Goal: Communication & Community: Ask a question

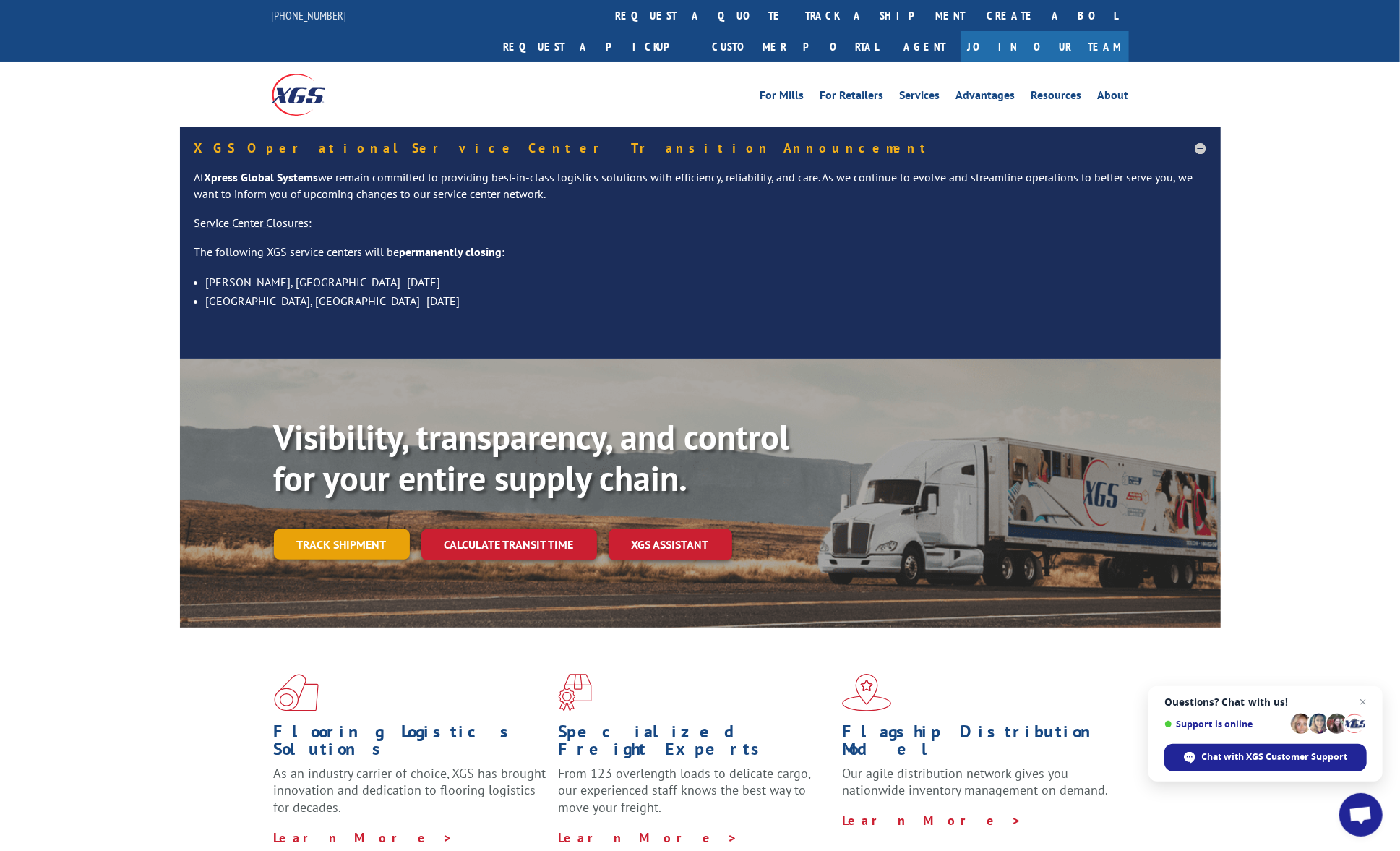
click at [325, 529] on link "Track shipment" at bounding box center [342, 545] width 136 height 31
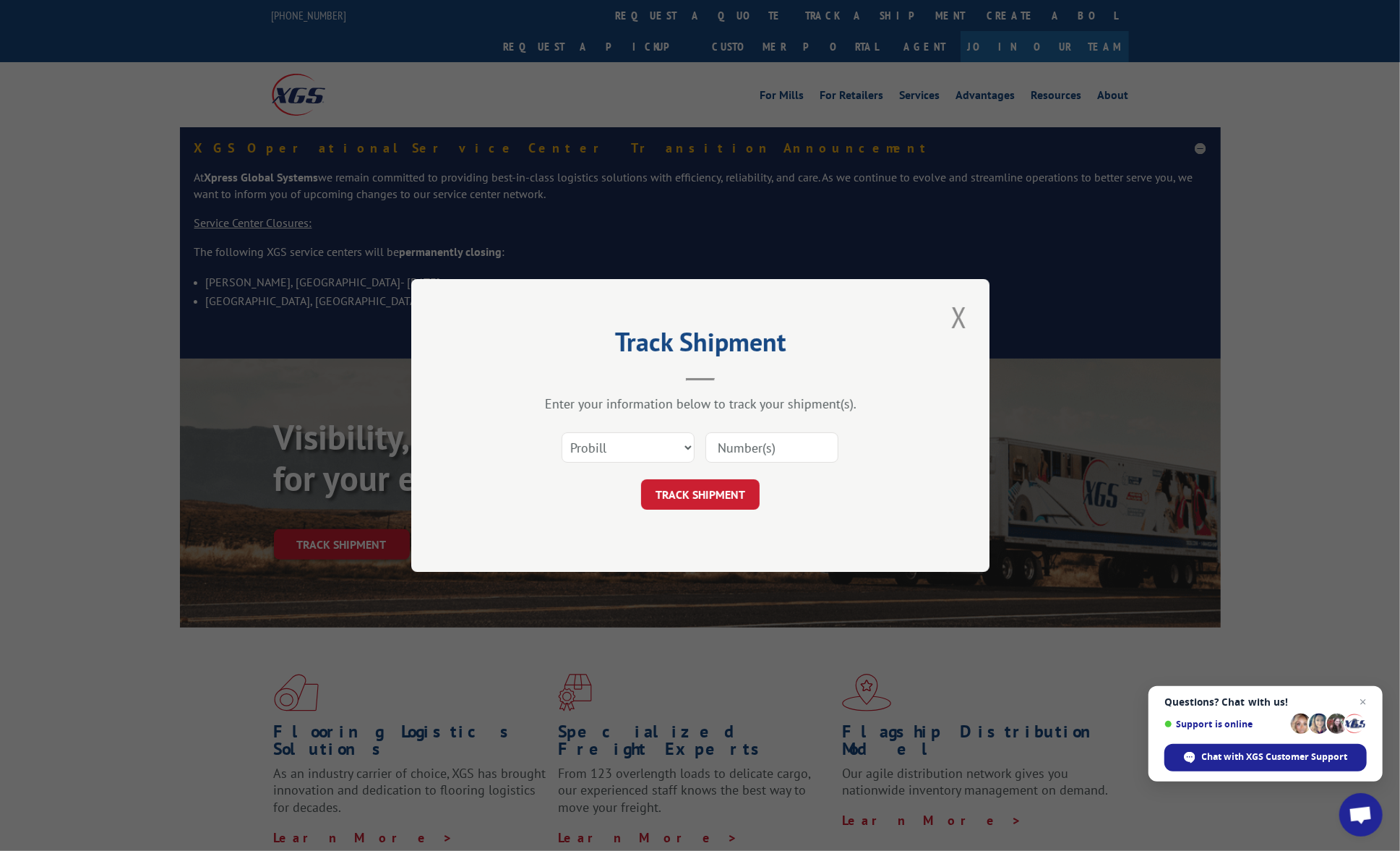
click at [756, 446] on input at bounding box center [772, 447] width 133 height 31
paste input "17103030"
type input "17103030"
click at [717, 504] on button "TRACK SHIPMENT" at bounding box center [700, 495] width 118 height 31
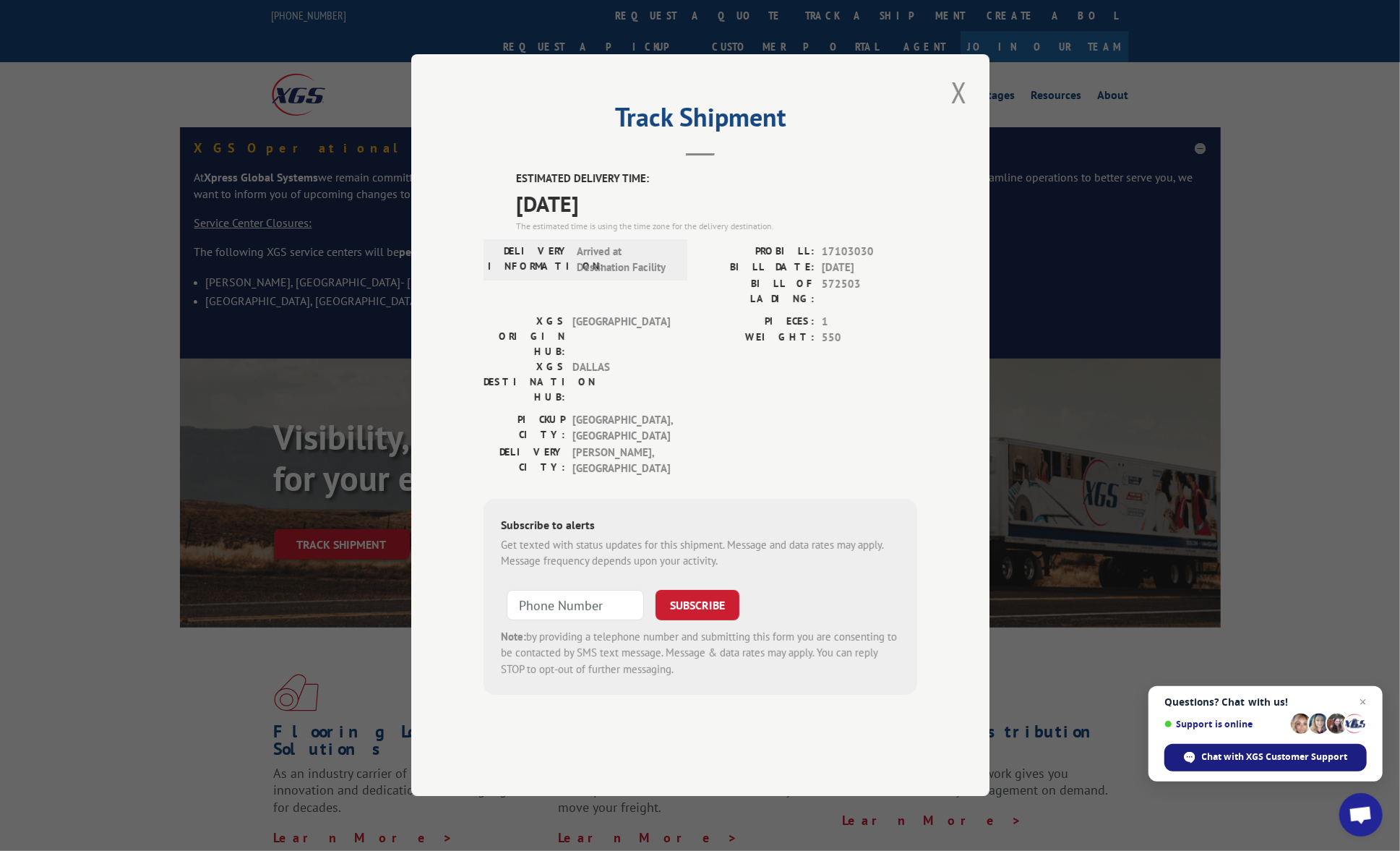
click at [1050, 637] on span "Chat with XGS Customer Support" at bounding box center [1274, 757] width 146 height 13
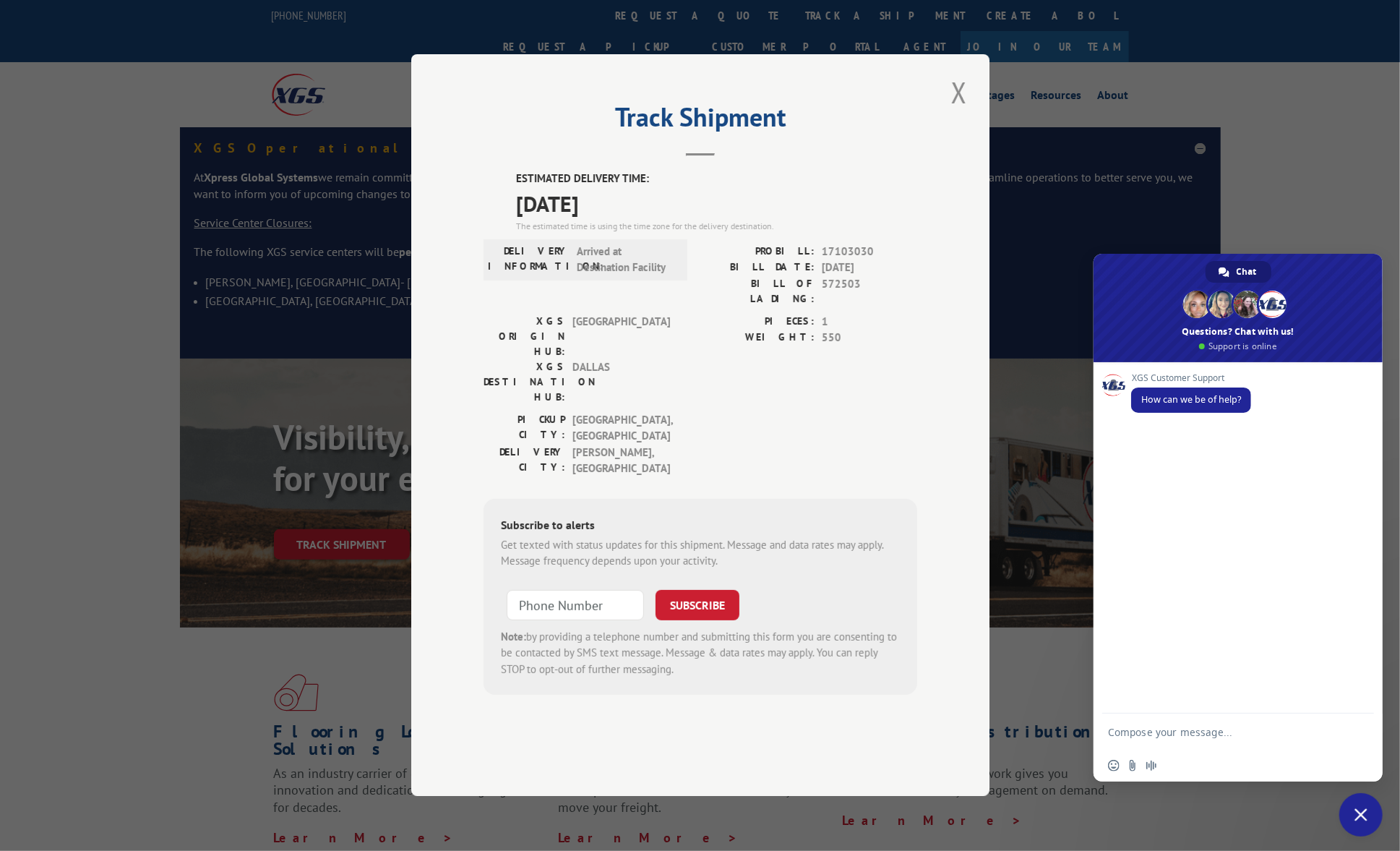
click at [1050, 637] on textarea "Compose your message..." at bounding box center [1223, 731] width 231 height 36
type textarea "change delivery date"
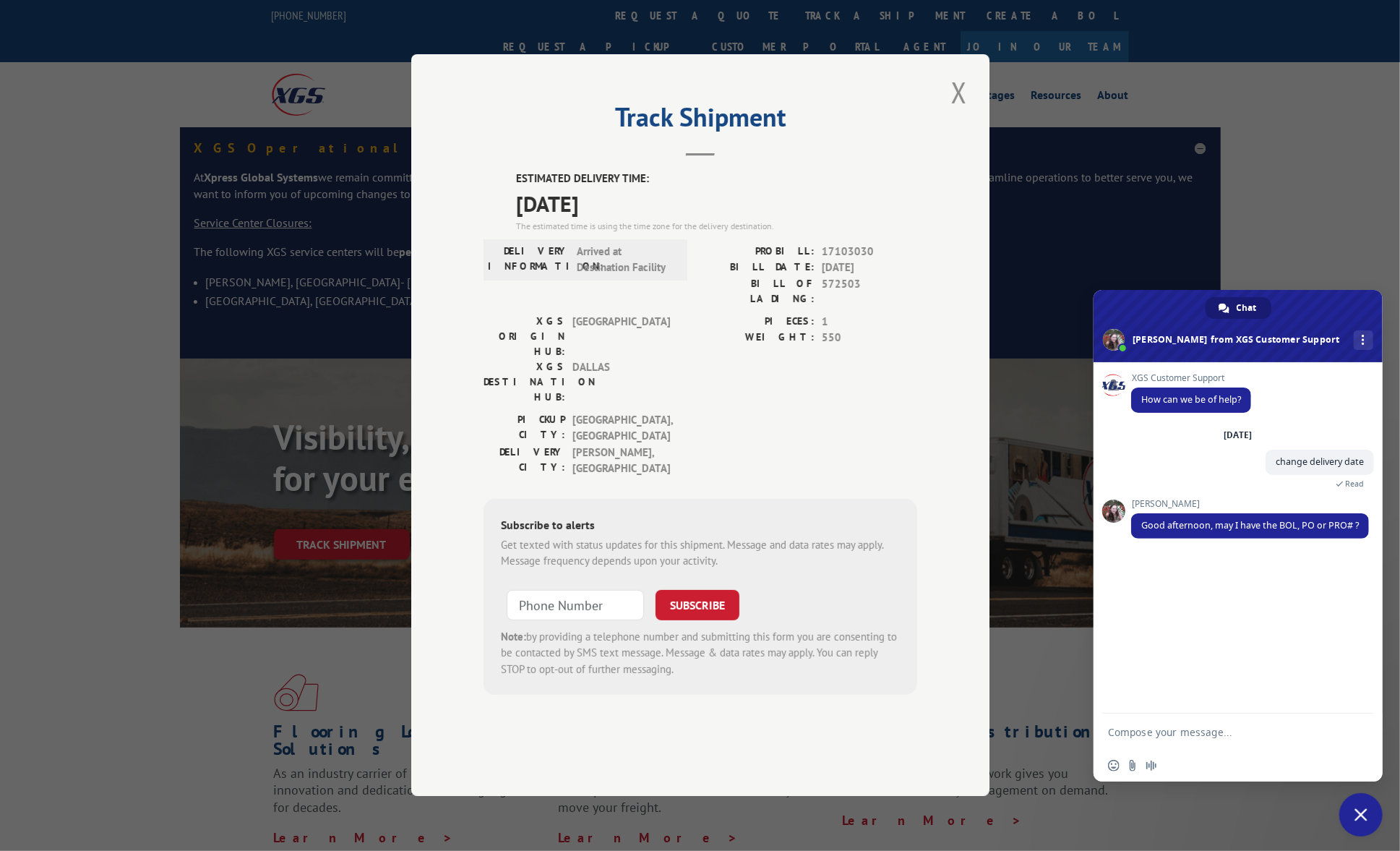
click at [1050, 637] on textarea "Compose your message..." at bounding box center [1223, 731] width 231 height 36
paste textarea "17103030"
type textarea "17103030"
click at [1050, 637] on span "Send" at bounding box center [1357, 732] width 24 height 24
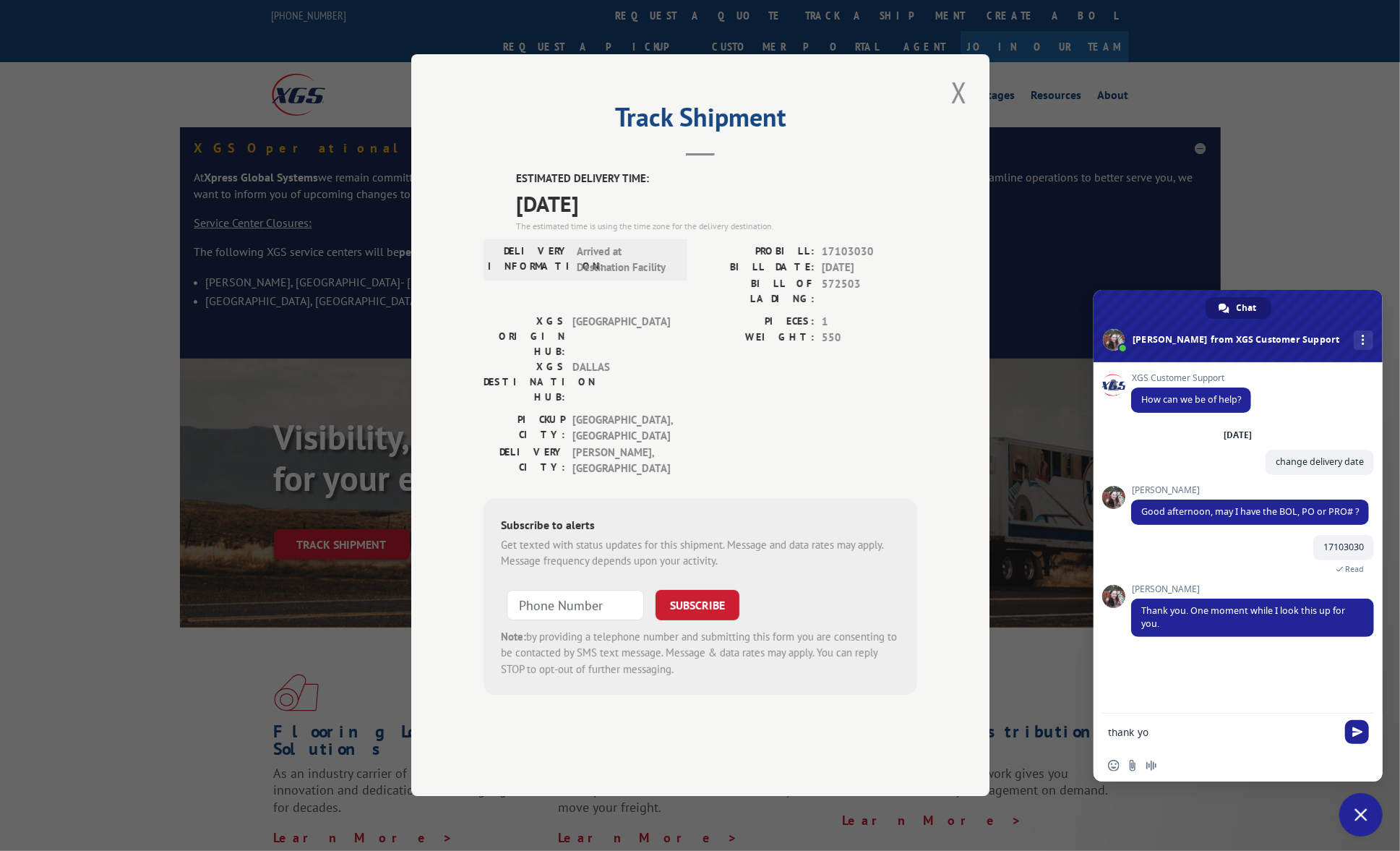
type textarea "thank you"
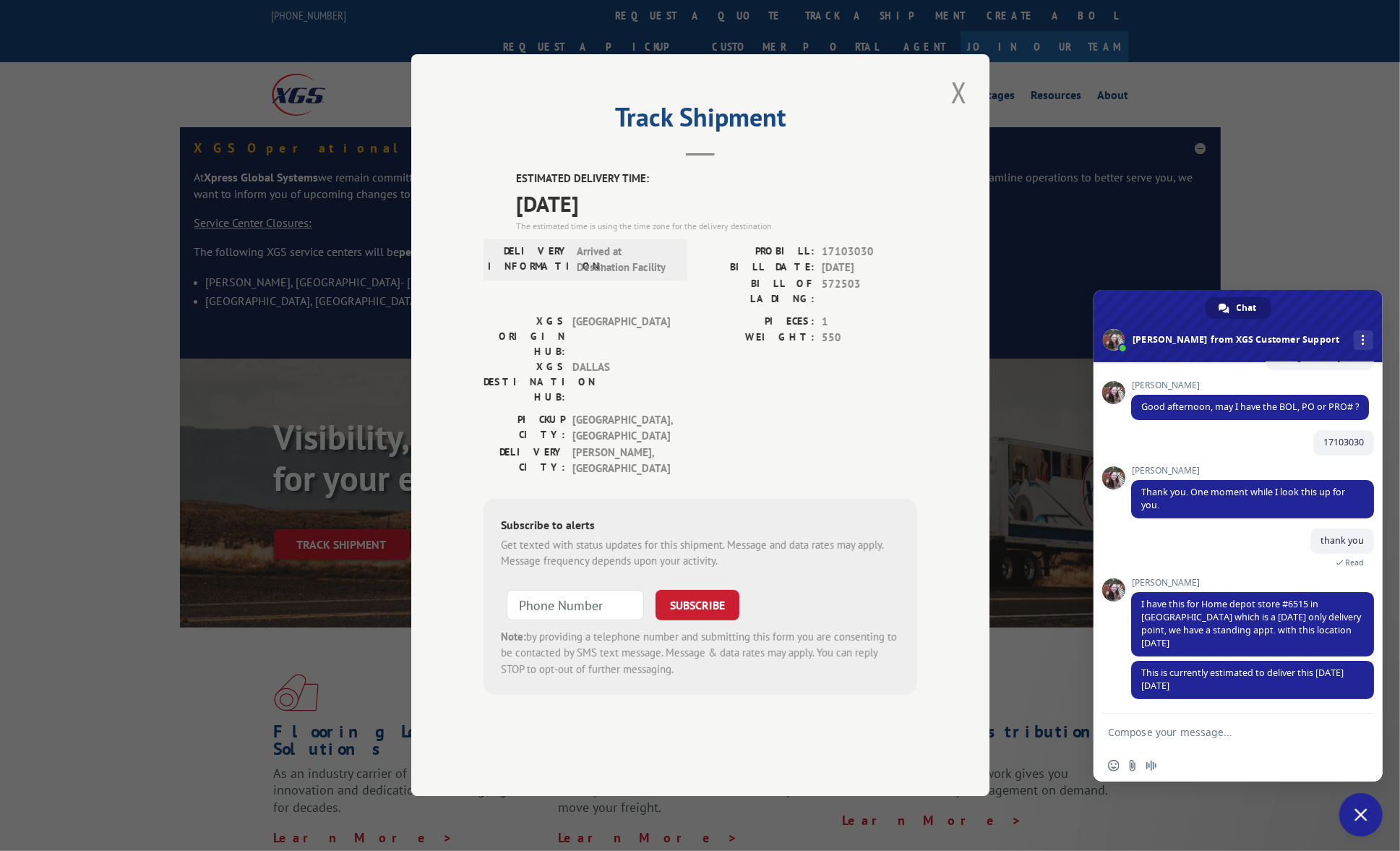
scroll to position [118, 0]
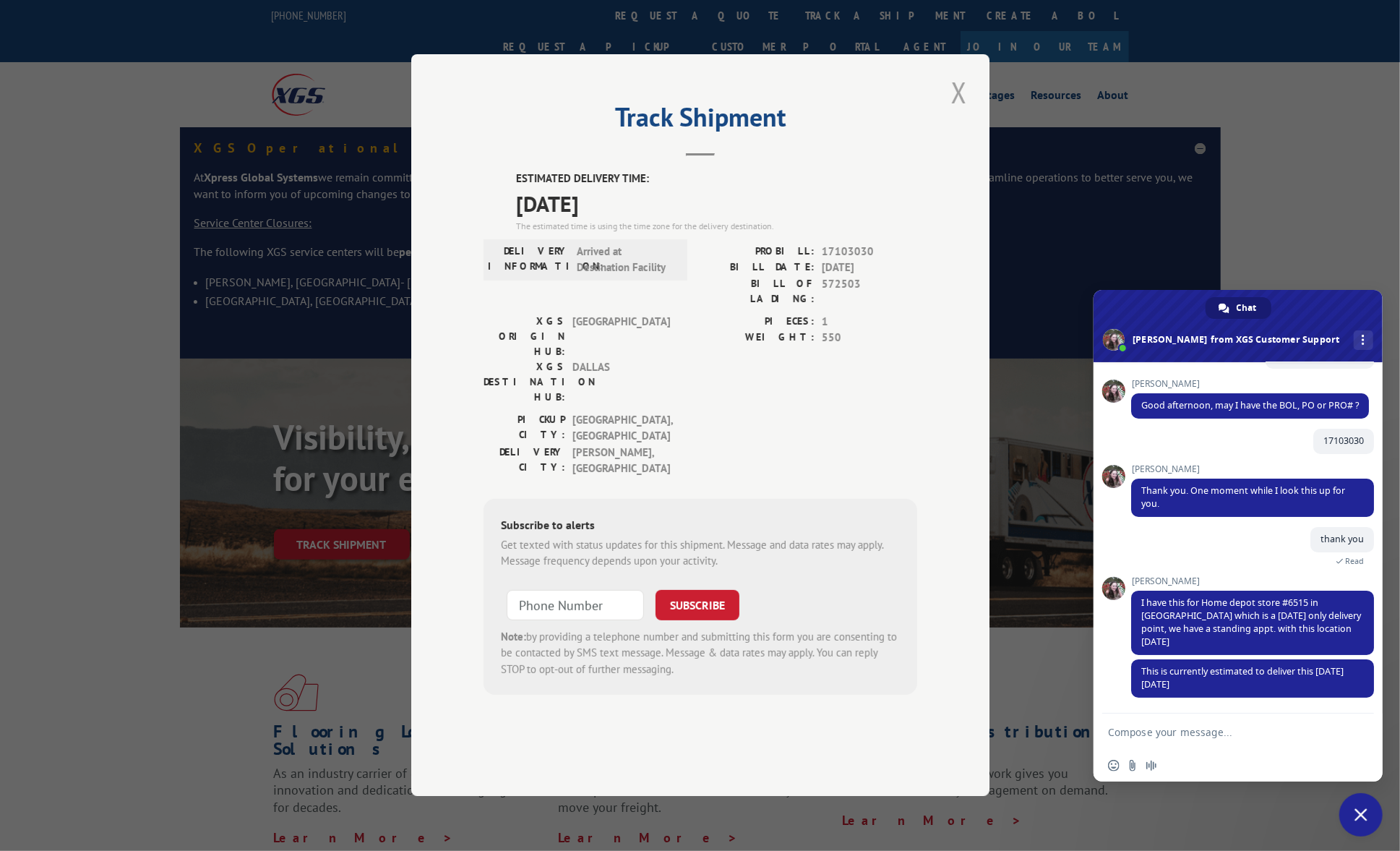
click at [960, 112] on button "Close modal" at bounding box center [959, 92] width 24 height 39
